Goal: Task Accomplishment & Management: Manage account settings

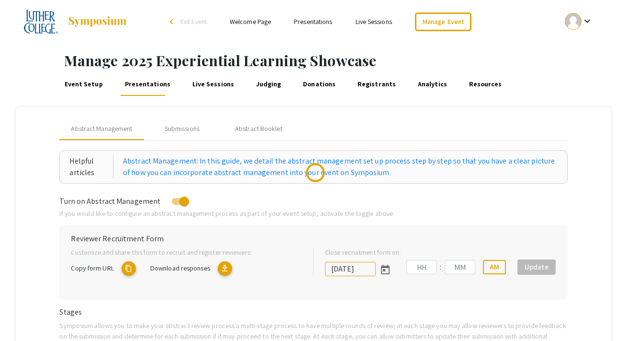
type input "[DATE]"
type input "11"
type input "59"
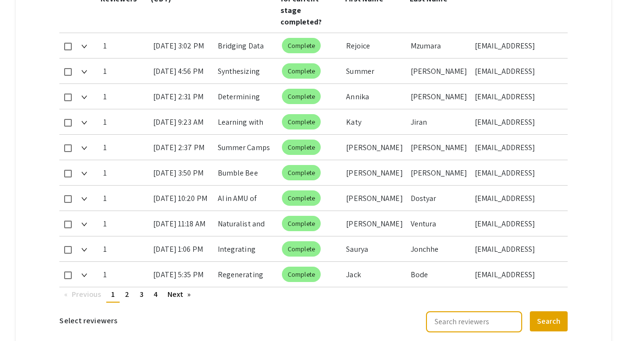
scroll to position [571, 0]
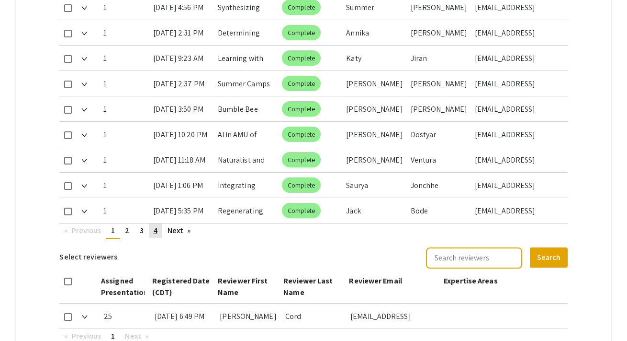
click at [159, 223] on link "page 4" at bounding box center [155, 230] width 13 height 14
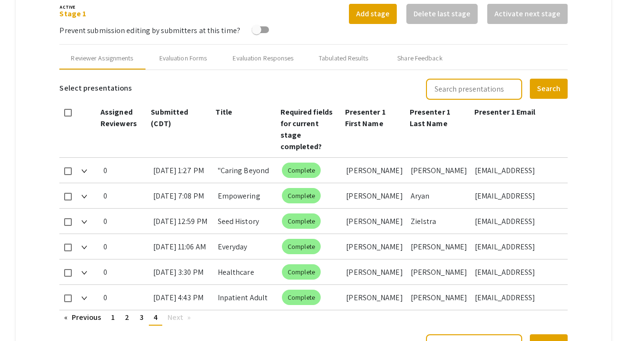
scroll to position [361, 0]
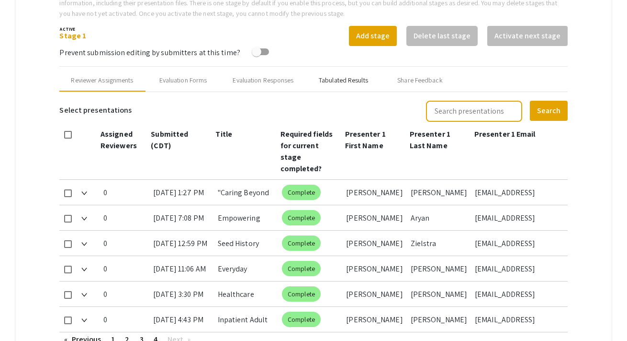
click at [327, 82] on div "Tabulated Results" at bounding box center [343, 80] width 49 height 10
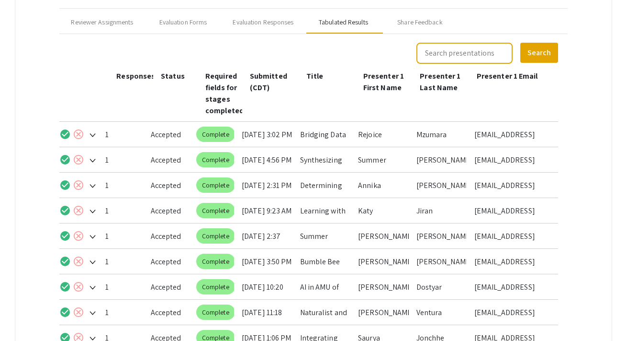
scroll to position [542, 0]
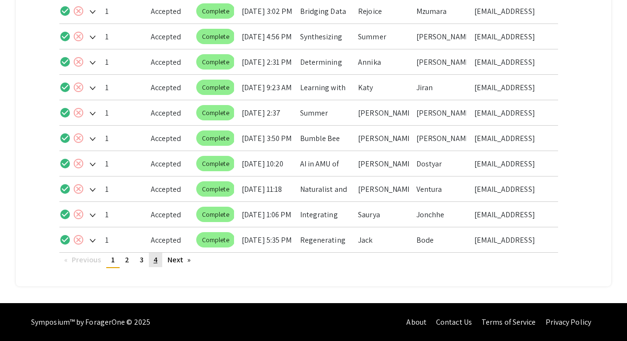
click at [158, 262] on link "page 4" at bounding box center [155, 259] width 13 height 14
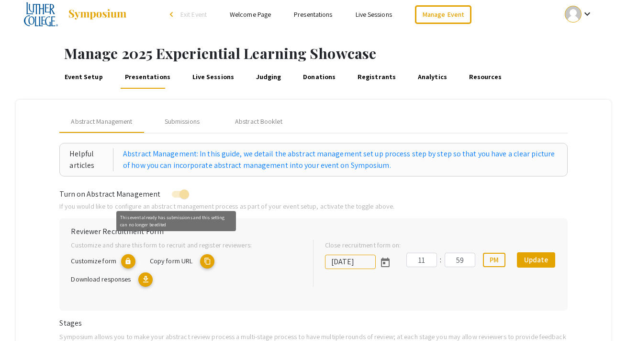
scroll to position [25, 0]
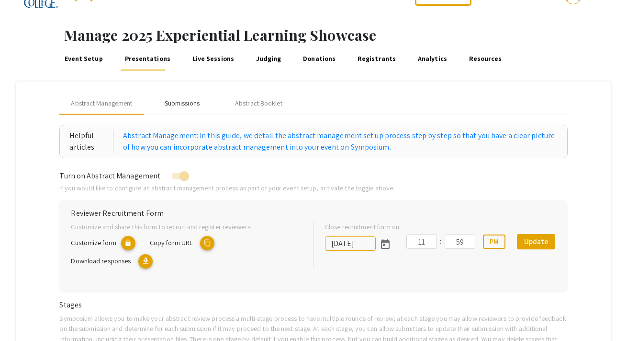
click at [182, 109] on div "Submissions" at bounding box center [182, 102] width 77 height 23
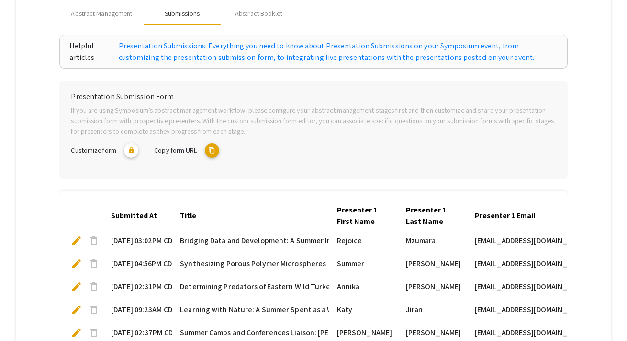
scroll to position [337, 0]
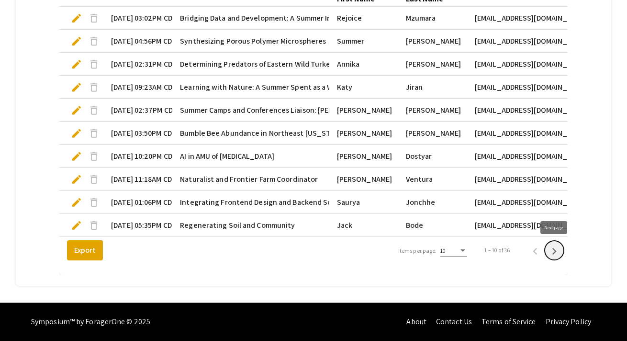
click at [555, 251] on icon "Next page" at bounding box center [555, 251] width 4 height 7
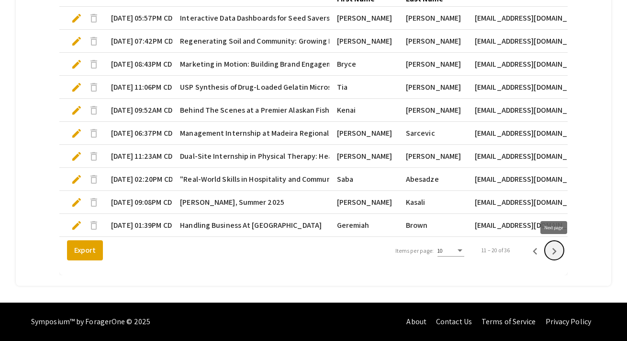
click at [555, 251] on icon "Next page" at bounding box center [555, 251] width 4 height 7
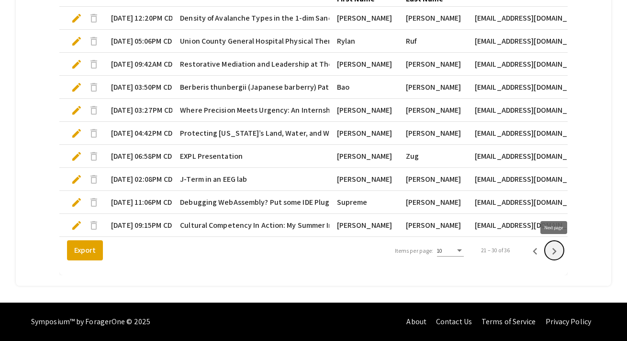
click at [555, 251] on icon "Next page" at bounding box center [555, 251] width 4 height 7
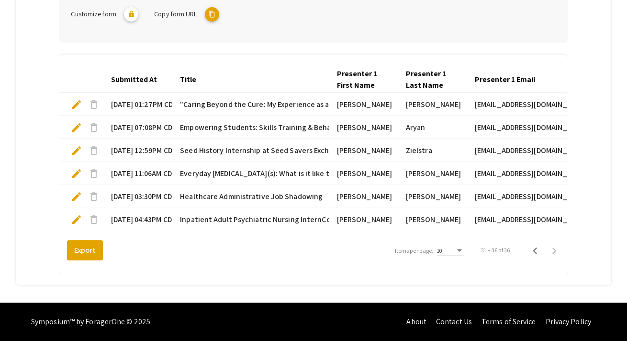
scroll to position [250, 0]
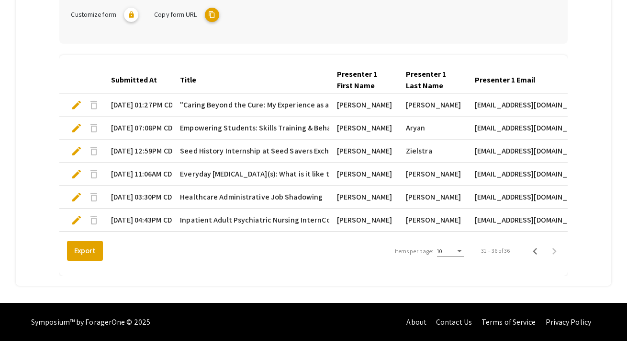
click at [77, 217] on span "edit" at bounding box center [76, 219] width 11 height 11
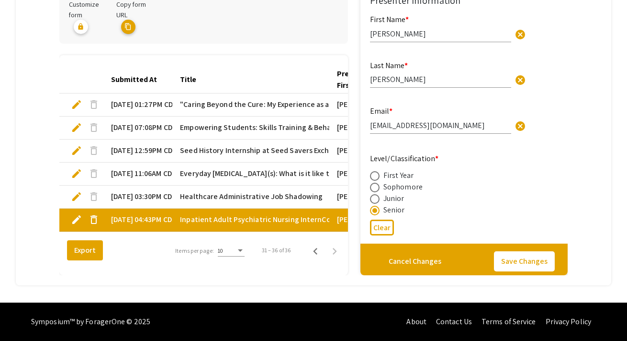
scroll to position [256, 0]
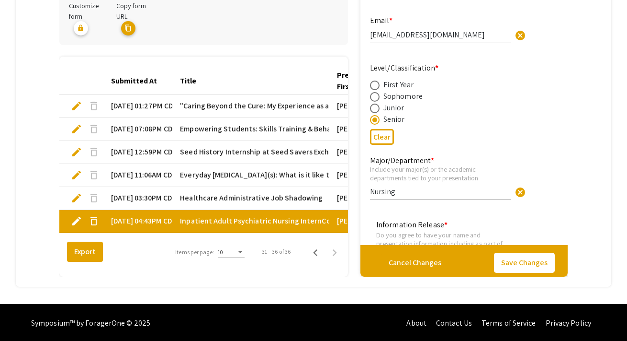
type input "1"
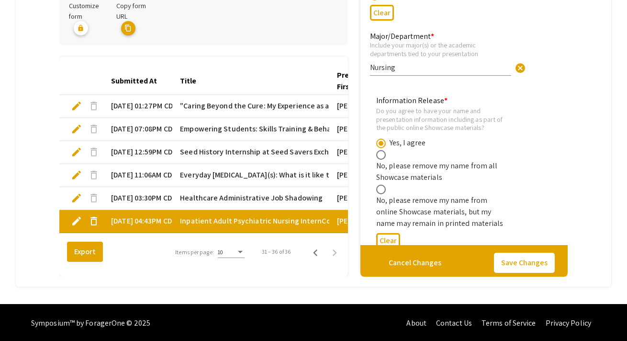
scroll to position [234, 0]
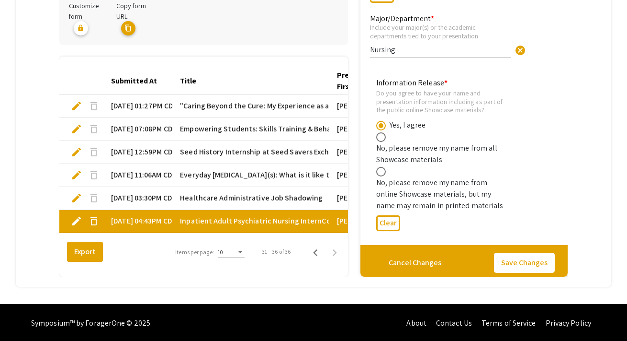
click at [295, 272] on div "Submitted At Title Presenter 1 First Name Presenter 1 Last Name Presenter 1 Ema…" at bounding box center [203, 167] width 289 height 220
click at [75, 196] on span "edit" at bounding box center [76, 197] width 11 height 11
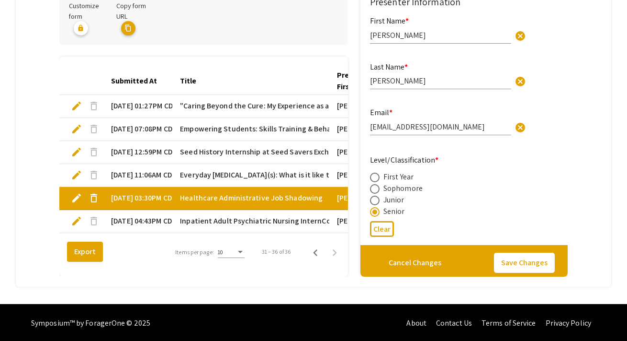
type input "1"
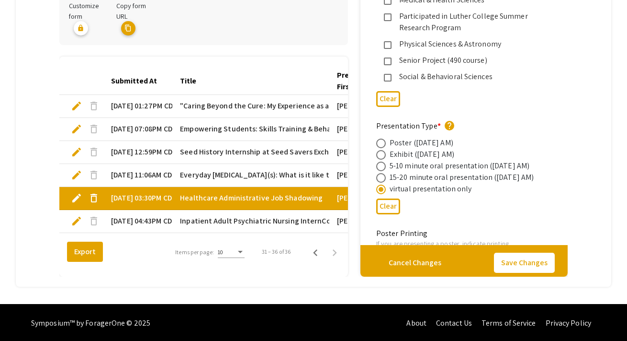
scroll to position [1387, 0]
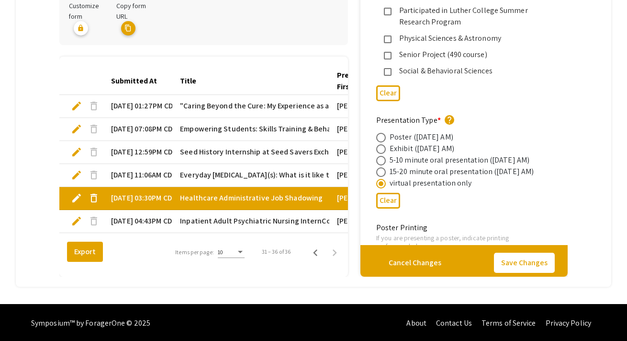
click at [80, 220] on span "edit" at bounding box center [76, 220] width 11 height 11
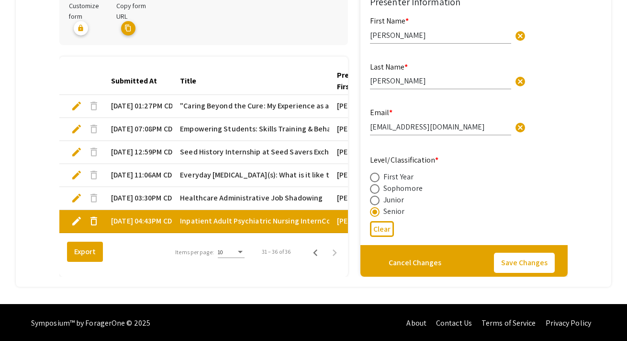
type input "1"
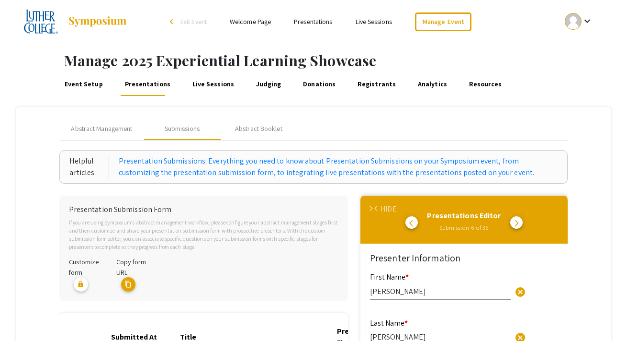
click at [377, 209] on span "arrow_back_ios" at bounding box center [378, 208] width 6 height 6
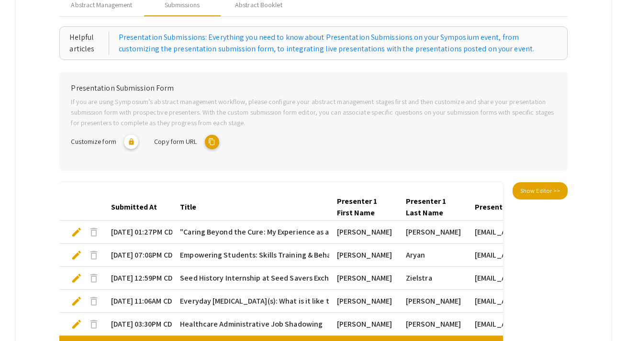
scroll to position [49, 0]
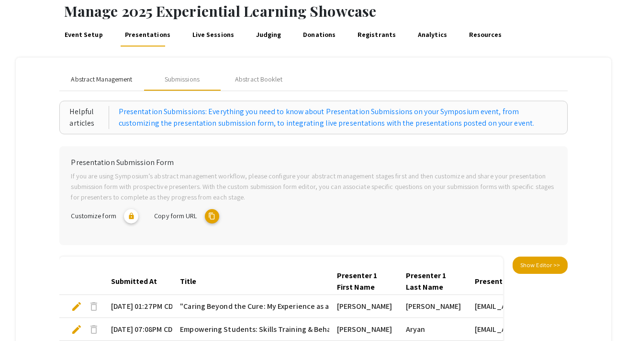
click at [112, 81] on span "Abstract Management" at bounding box center [101, 79] width 61 height 10
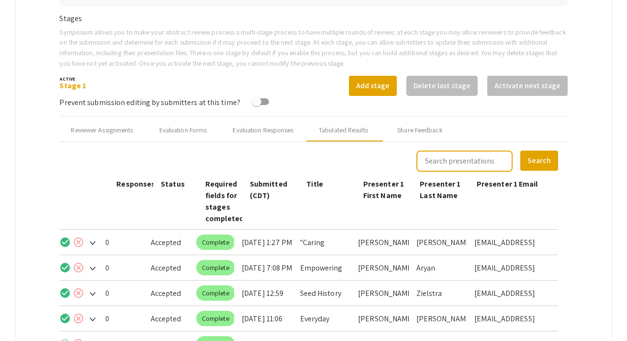
scroll to position [441, 0]
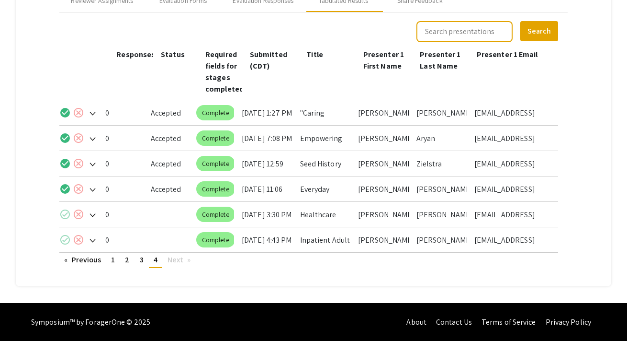
click at [67, 214] on mat-icon "check_circle" at bounding box center [64, 213] width 11 height 11
click at [65, 242] on mat-icon "check_circle" at bounding box center [64, 239] width 11 height 11
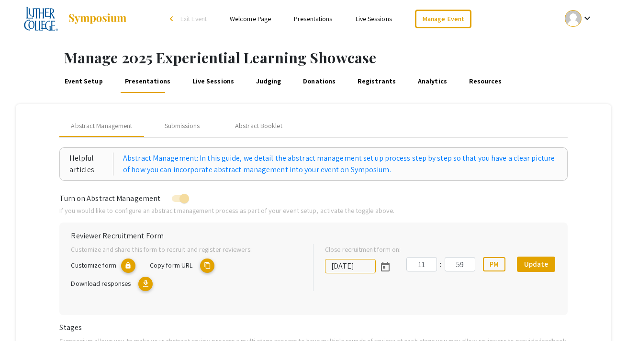
scroll to position [0, 0]
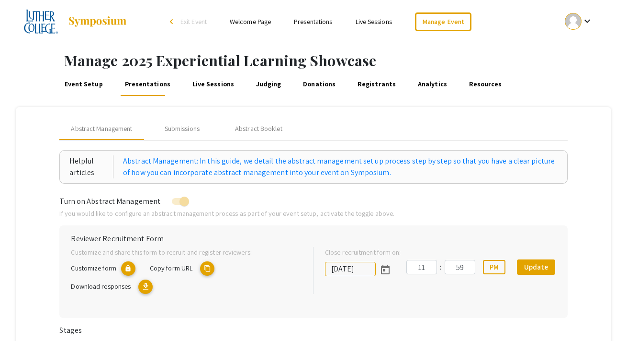
click at [307, 23] on link "Presentations" at bounding box center [313, 21] width 38 height 9
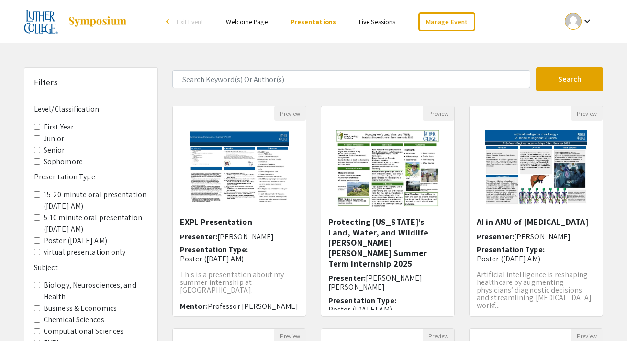
click at [257, 24] on link "Welcome Page" at bounding box center [246, 21] width 41 height 9
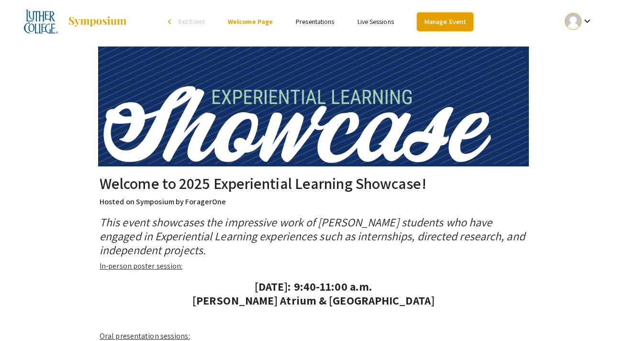
click at [442, 26] on link "Manage Event" at bounding box center [445, 21] width 57 height 19
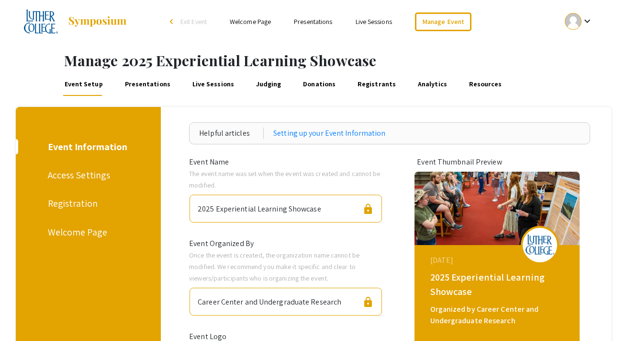
click at [146, 88] on link "Presentations" at bounding box center [147, 84] width 49 height 23
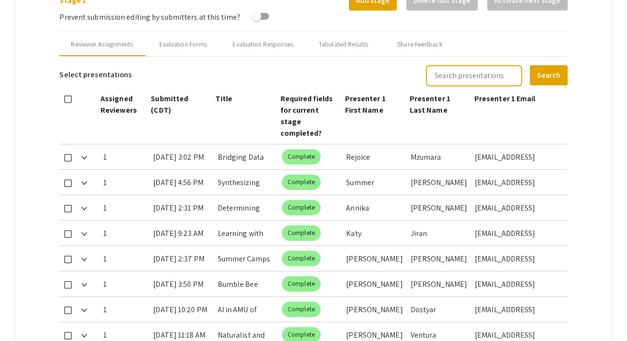
type input "[DATE]"
type input "11"
type input "59"
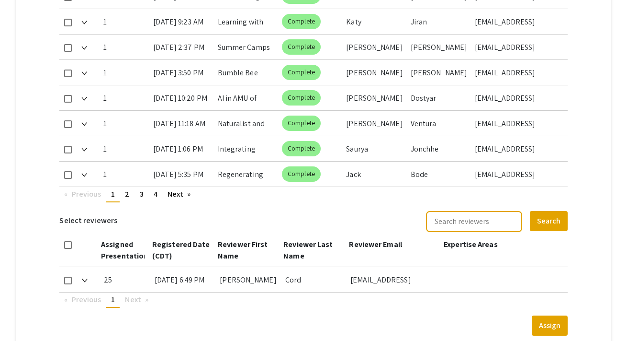
scroll to position [656, 0]
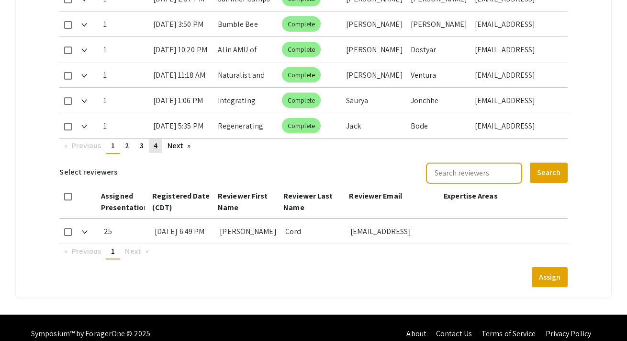
click at [158, 138] on link "page 4" at bounding box center [155, 145] width 13 height 14
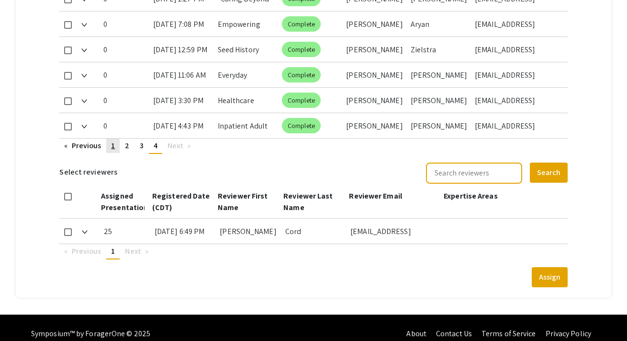
click at [115, 140] on span "1" at bounding box center [113, 145] width 4 height 10
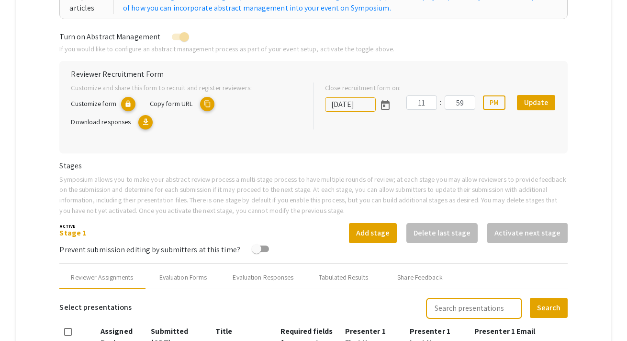
scroll to position [131, 0]
